Goal: Task Accomplishment & Management: Use online tool/utility

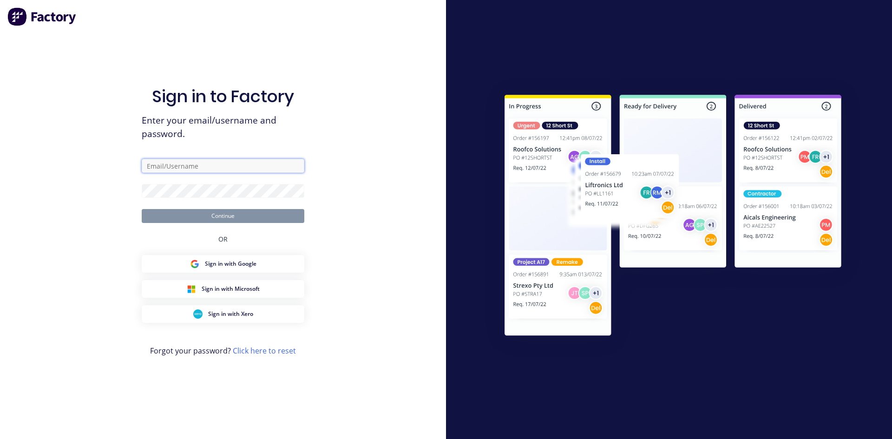
type input "[PERSON_NAME][EMAIL_ADDRESS][DOMAIN_NAME]"
click at [270, 219] on button "Continue" at bounding box center [223, 216] width 163 height 14
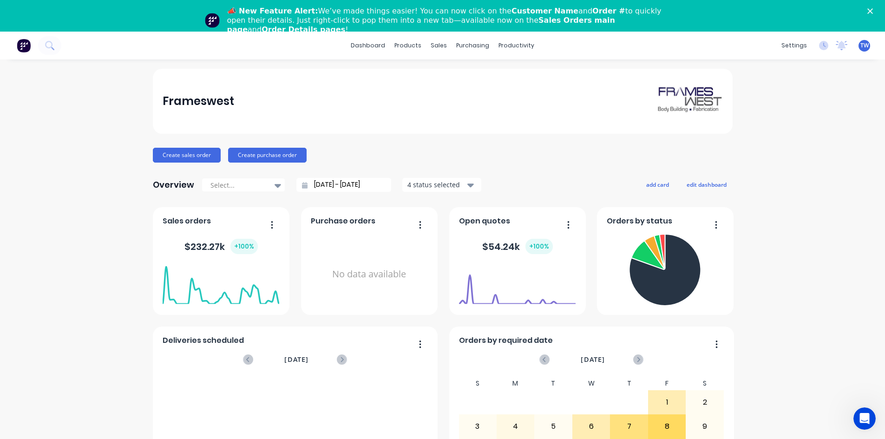
click at [874, 12] on div "📣 New Feature Alert: We’ve made things easier! You can now click on the Custome…" at bounding box center [442, 20] width 885 height 33
click at [873, 11] on polygon "Close" at bounding box center [870, 11] width 6 height 6
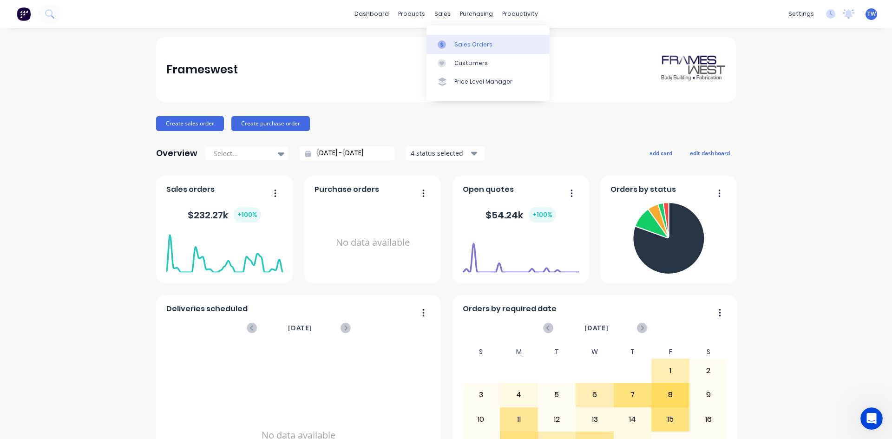
click at [455, 43] on div "Sales Orders" at bounding box center [473, 44] width 38 height 8
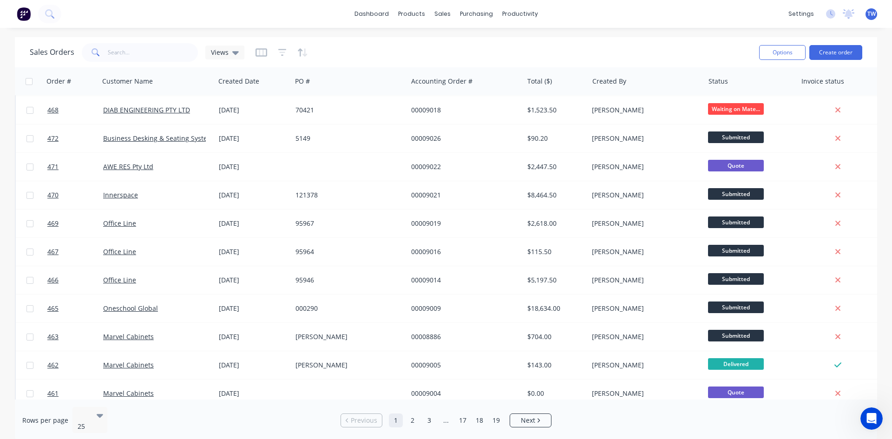
scroll to position [409, 0]
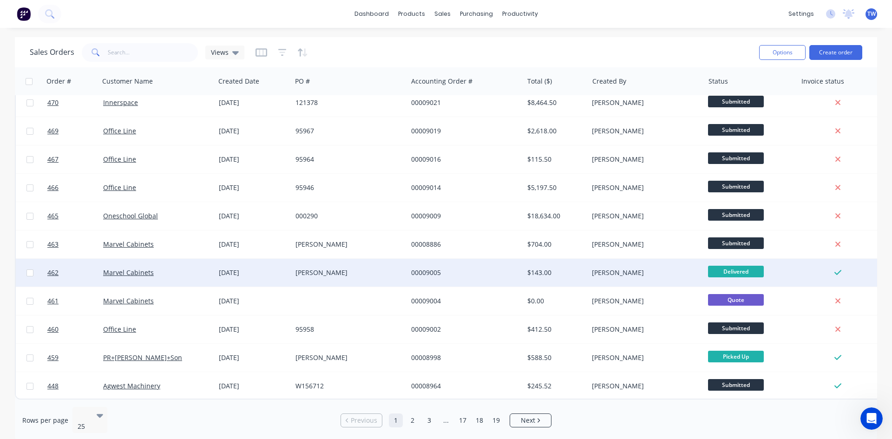
click at [389, 260] on div "[PERSON_NAME]" at bounding box center [350, 273] width 116 height 28
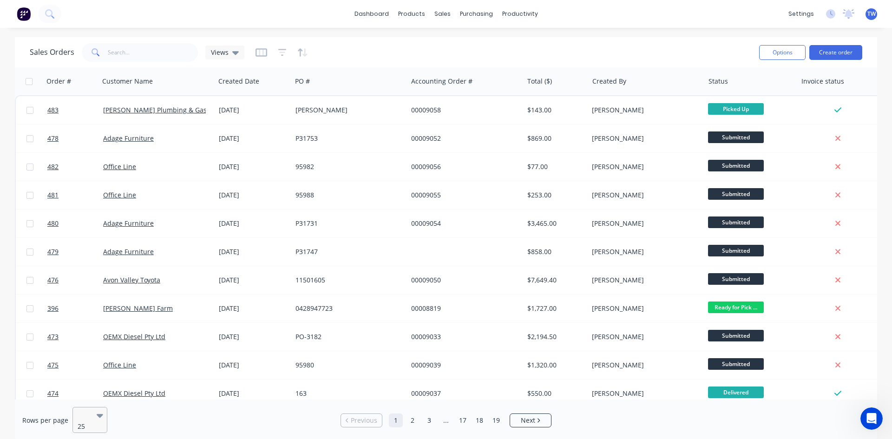
click at [98, 414] on icon at bounding box center [100, 416] width 7 height 4
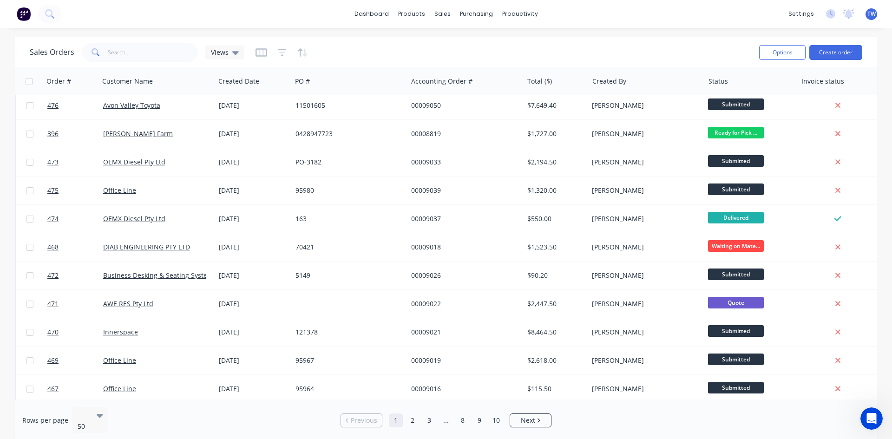
scroll to position [186, 0]
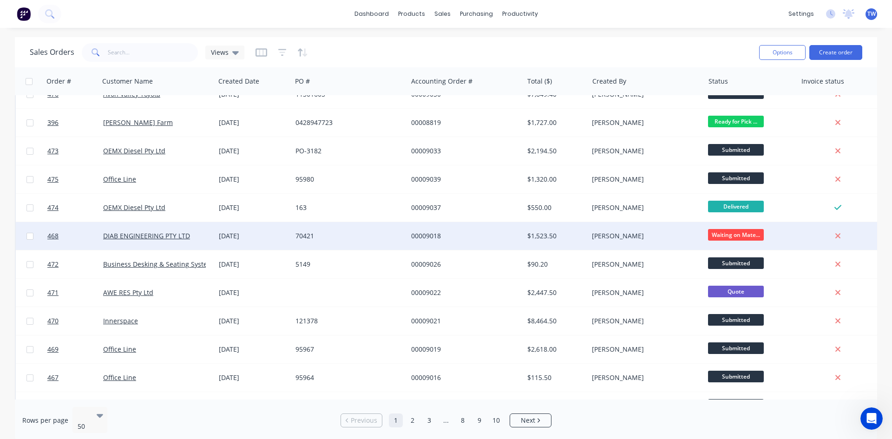
click at [512, 235] on div "00009018" at bounding box center [462, 235] width 103 height 9
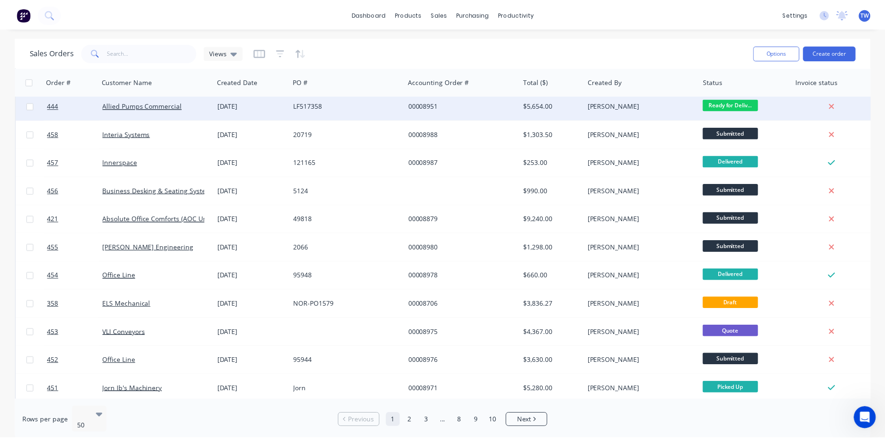
scroll to position [743, 0]
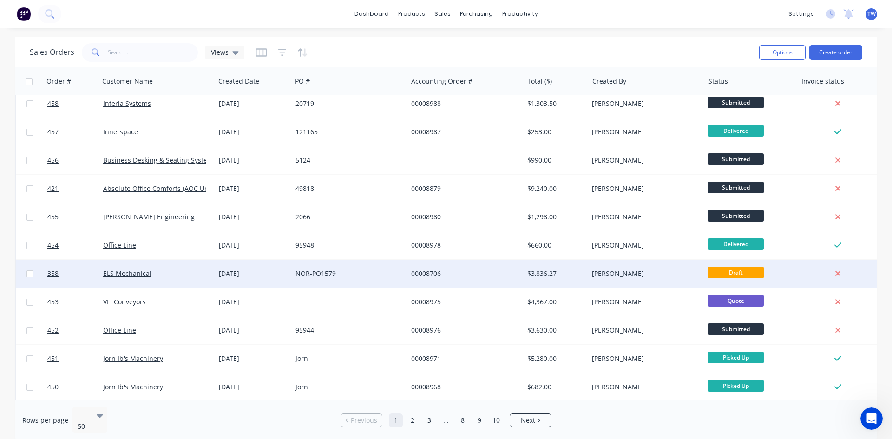
click at [319, 275] on div "NOR-PO1579" at bounding box center [346, 273] width 103 height 9
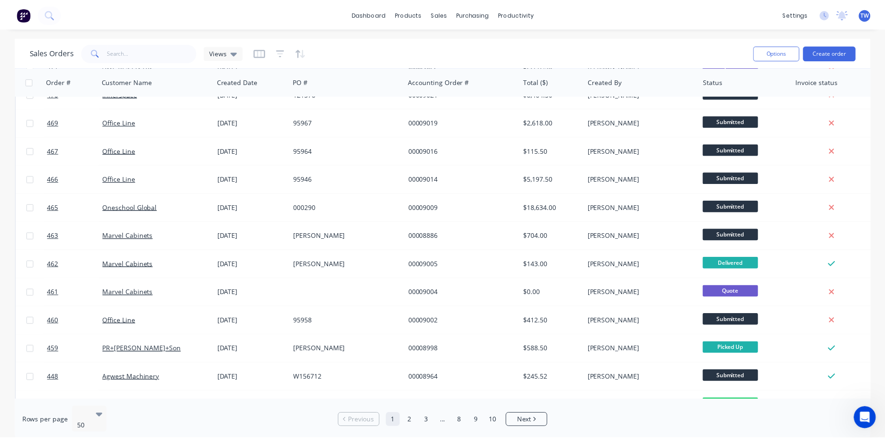
scroll to position [418, 0]
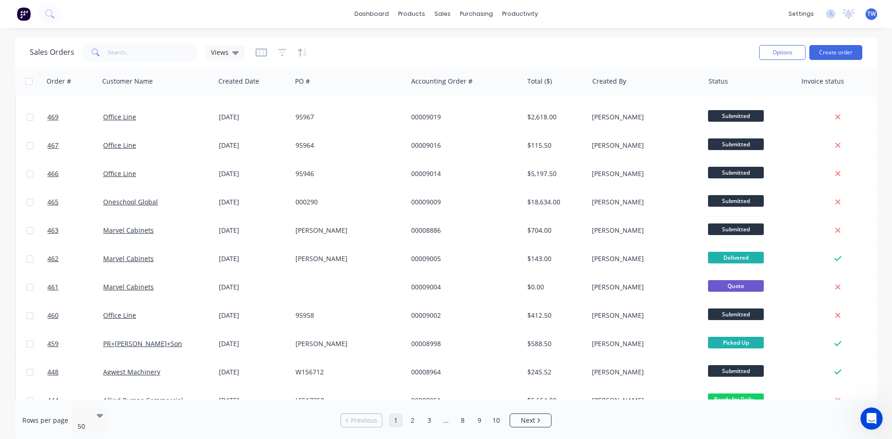
click at [196, 206] on div "Oneschool Global" at bounding box center [154, 201] width 103 height 9
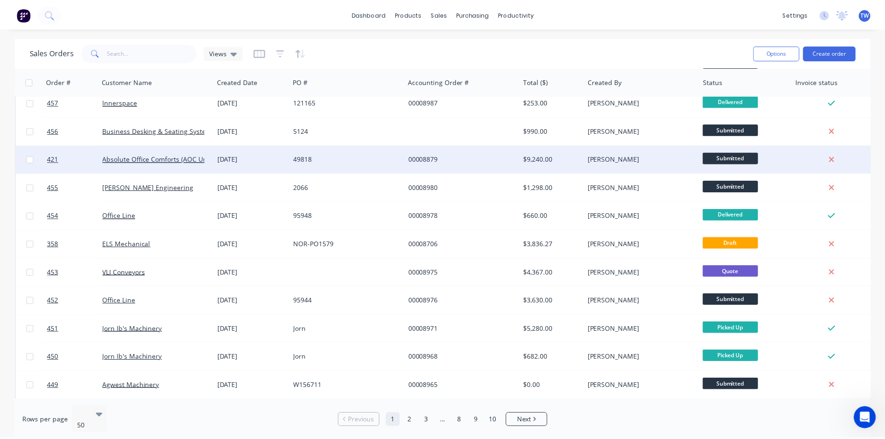
scroll to position [790, 0]
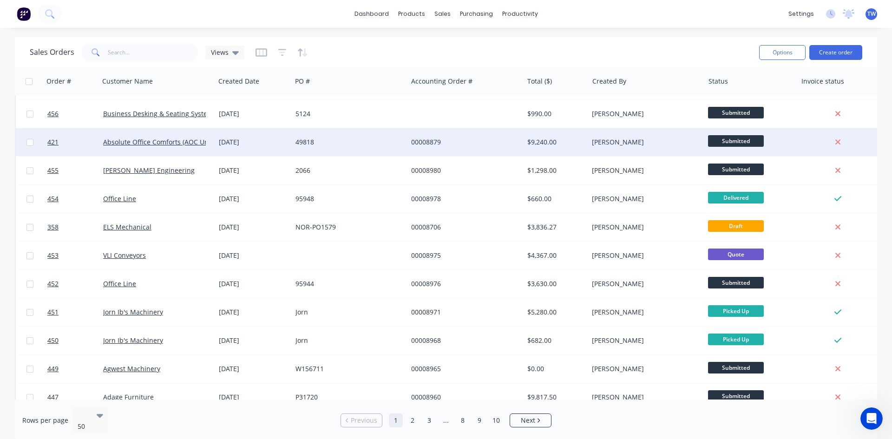
click at [355, 310] on div "Jorn" at bounding box center [346, 312] width 103 height 9
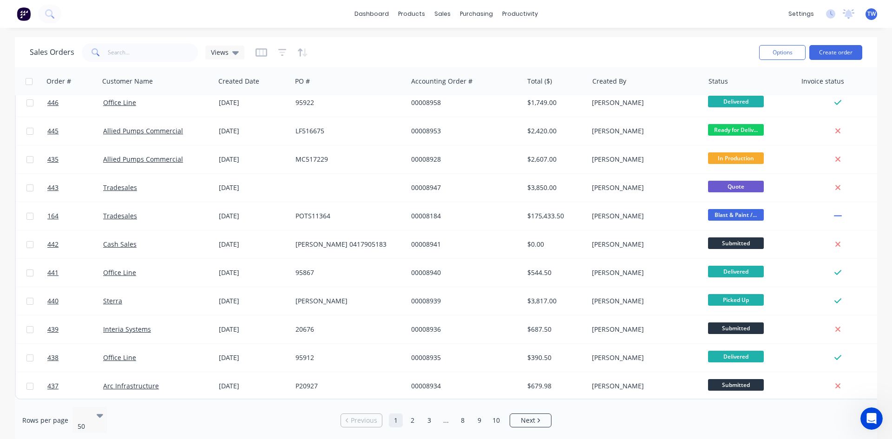
scroll to position [1117, 0]
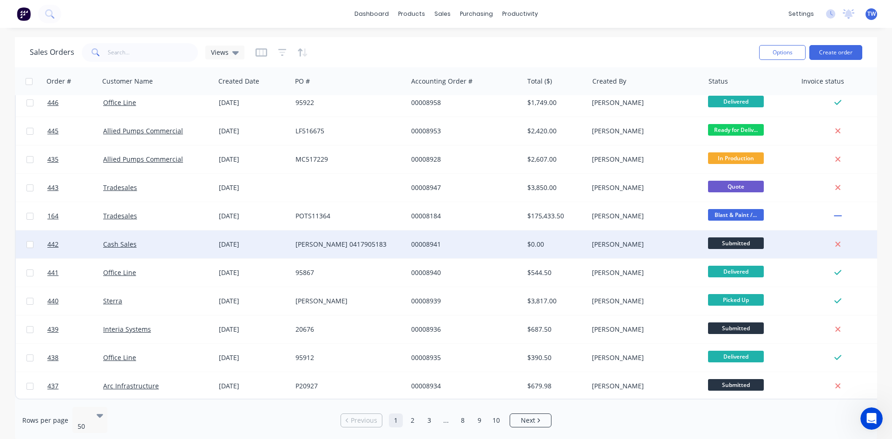
click at [347, 244] on div "[PERSON_NAME] 0417905183" at bounding box center [346, 244] width 103 height 9
